Goal: Information Seeking & Learning: Learn about a topic

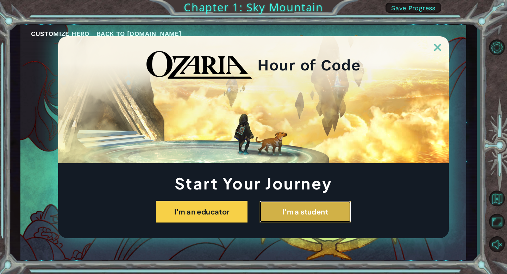
click at [288, 217] on button "I'm a student" at bounding box center [304, 212] width 91 height 22
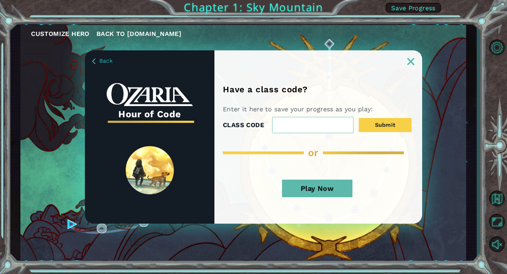
click at [411, 63] on img at bounding box center [410, 61] width 7 height 7
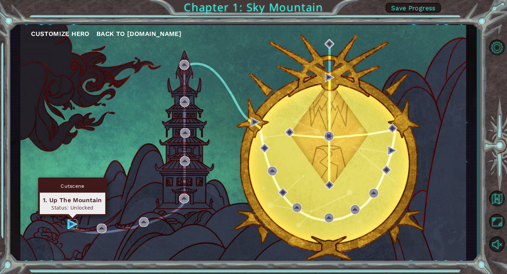
click at [71, 226] on img at bounding box center [73, 224] width 10 height 10
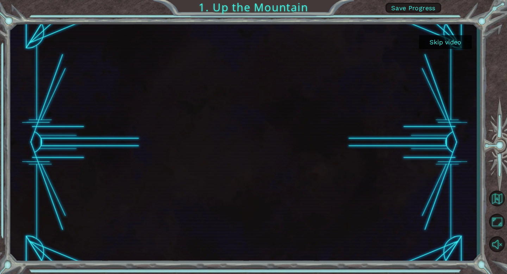
click at [436, 43] on button "Skip video" at bounding box center [445, 42] width 53 height 14
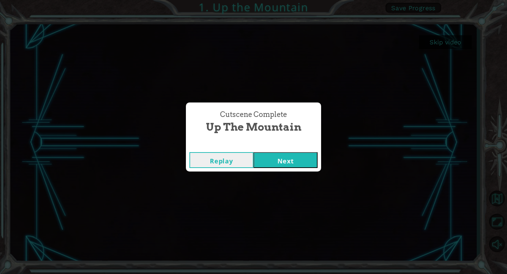
click at [274, 170] on div "Replay Next" at bounding box center [253, 160] width 135 height 23
click at [277, 160] on button "Next" at bounding box center [285, 160] width 64 height 16
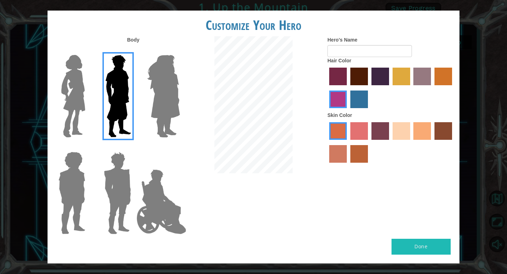
click at [403, 240] on button "Done" at bounding box center [420, 247] width 59 height 16
type input "[PERSON_NAME]"
click at [430, 252] on button "Done" at bounding box center [420, 247] width 59 height 16
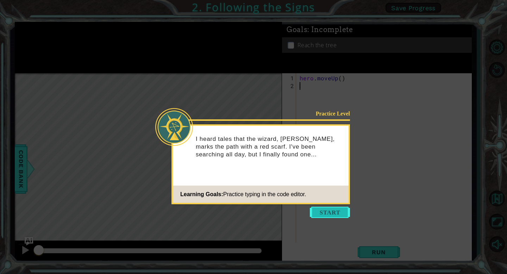
click at [336, 214] on button "Start" at bounding box center [330, 212] width 40 height 11
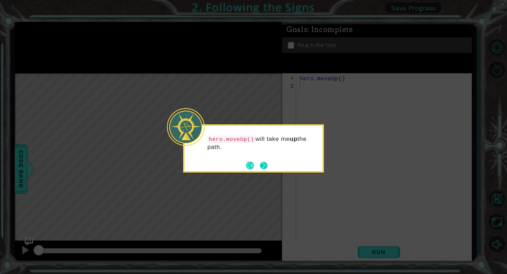
click at [265, 163] on button "Next" at bounding box center [264, 165] width 8 height 8
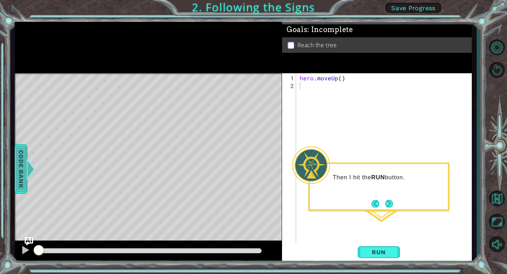
click at [25, 168] on span "Code Bank" at bounding box center [20, 168] width 11 height 43
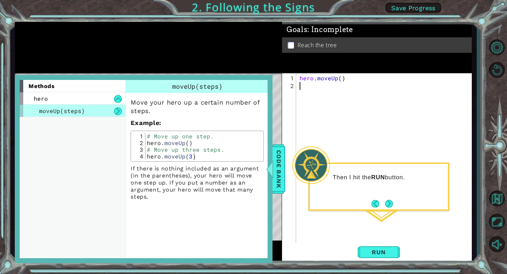
click at [301, 89] on div "hero . moveUp ( )" at bounding box center [385, 171] width 175 height 194
type textarea "hero.moveUp(3)"
click at [376, 254] on span "Run" at bounding box center [379, 251] width 28 height 7
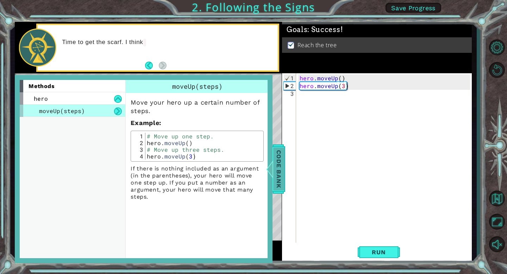
click at [276, 175] on span "Code Bank" at bounding box center [278, 168] width 11 height 43
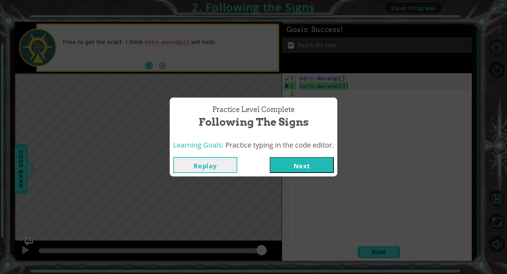
click at [301, 165] on button "Next" at bounding box center [302, 165] width 64 height 16
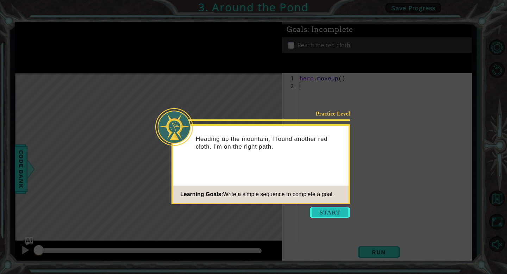
click at [322, 210] on button "Start" at bounding box center [330, 212] width 40 height 11
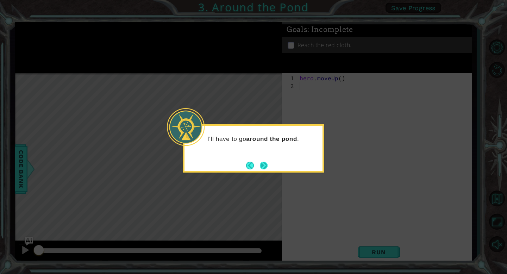
click at [264, 169] on button "Next" at bounding box center [264, 166] width 8 height 8
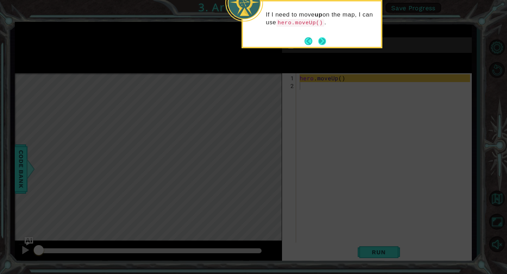
click at [320, 42] on button "Next" at bounding box center [322, 41] width 8 height 8
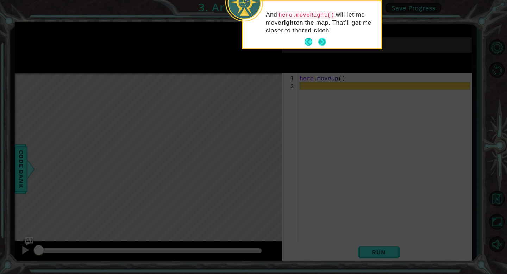
click at [320, 44] on button "Next" at bounding box center [322, 42] width 8 height 8
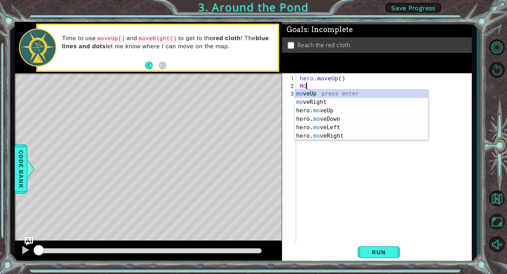
type textarea "M"
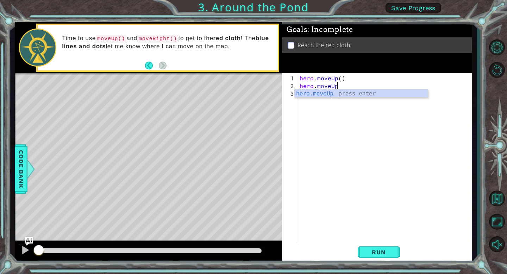
scroll to position [0, 2]
type textarea "hero.moveUp"
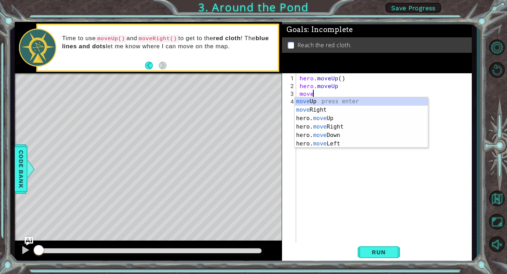
scroll to position [0, 0]
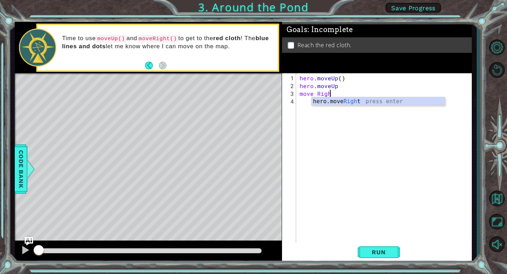
type textarea "move Right"
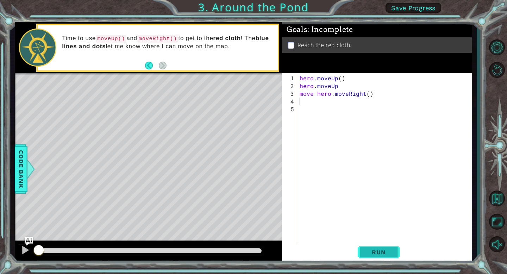
click at [380, 253] on span "Run" at bounding box center [379, 251] width 28 height 7
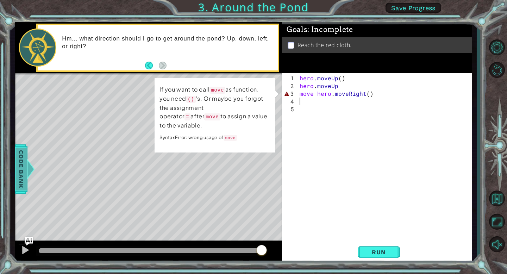
click at [24, 169] on span "Code Bank" at bounding box center [20, 168] width 11 height 43
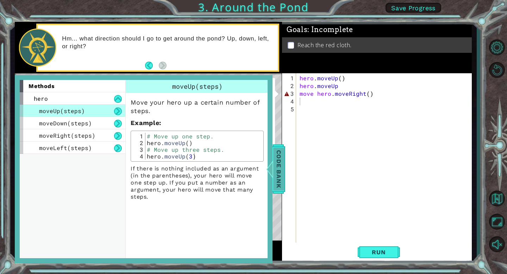
click at [278, 169] on span "Code Bank" at bounding box center [278, 168] width 11 height 43
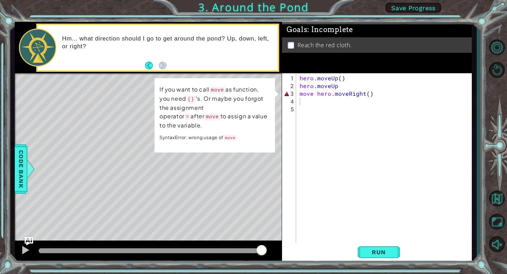
click at [338, 86] on div "hero . moveUp ( ) hero . moveUp move hero . moveRight ( )" at bounding box center [385, 167] width 175 height 186
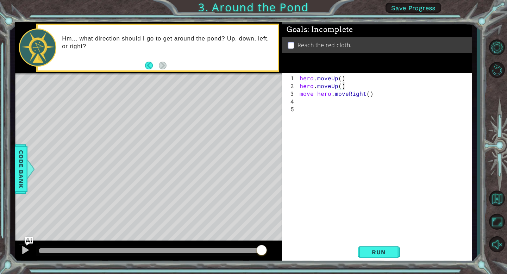
scroll to position [0, 2]
click at [387, 252] on span "Run" at bounding box center [379, 251] width 28 height 7
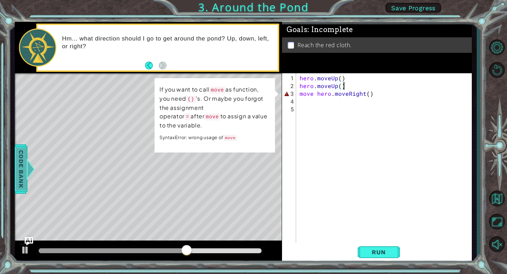
click at [29, 166] on div at bounding box center [30, 168] width 9 height 21
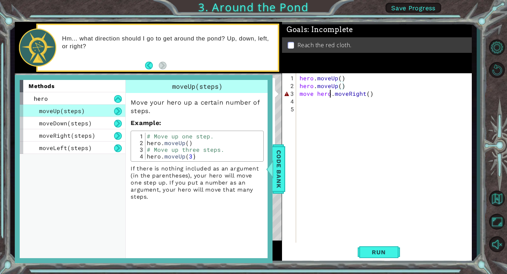
click at [331, 95] on div "hero . moveUp ( ) hero . moveUp ( ) move hero . moveRight ( )" at bounding box center [385, 167] width 175 height 186
click at [412, 95] on div "hero . moveUp ( ) hero . moveUp ( ) # Move up three stpes.moveRight()" at bounding box center [385, 167] width 175 height 186
type textarea "# Move up three stpes."
click at [299, 102] on div "hero . moveUp ( ) hero . moveUp ( ) # Move up three stpes." at bounding box center [385, 167] width 175 height 186
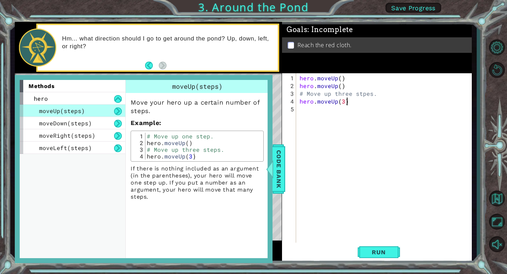
scroll to position [0, 2]
type textarea "hero.moveUp(3)"
click at [377, 256] on button "Run" at bounding box center [379, 251] width 42 height 19
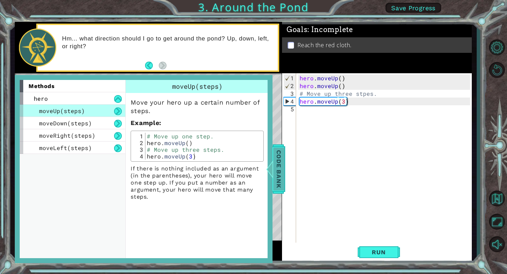
click at [277, 174] on span "Code Bank" at bounding box center [278, 168] width 11 height 43
